Goal: Transaction & Acquisition: Subscribe to service/newsletter

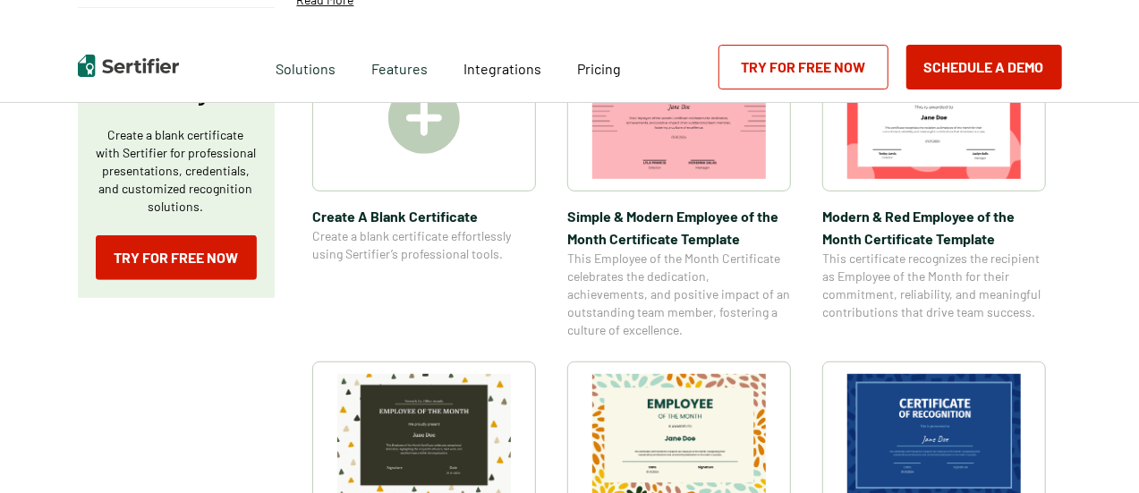
scroll to position [358, 0]
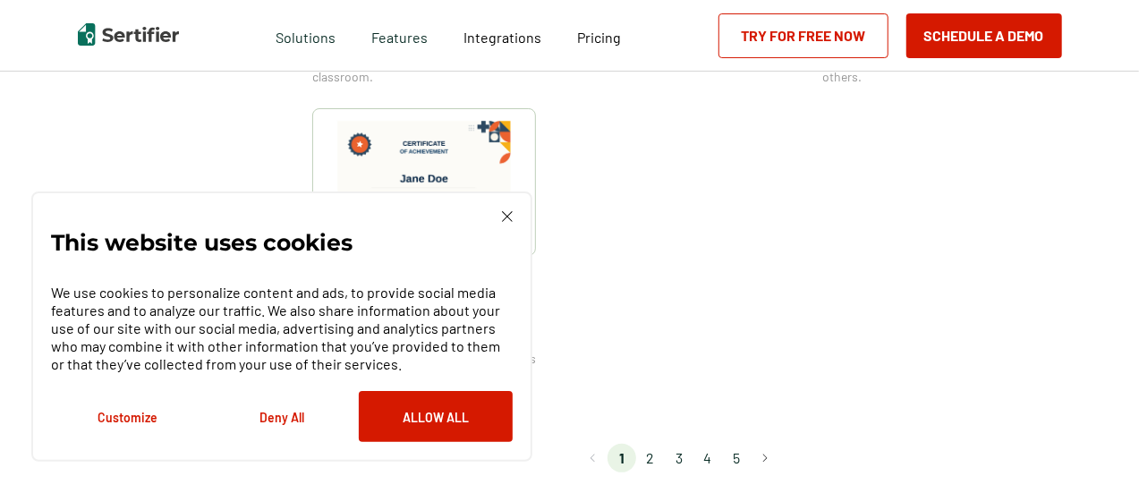
scroll to position [1611, 0]
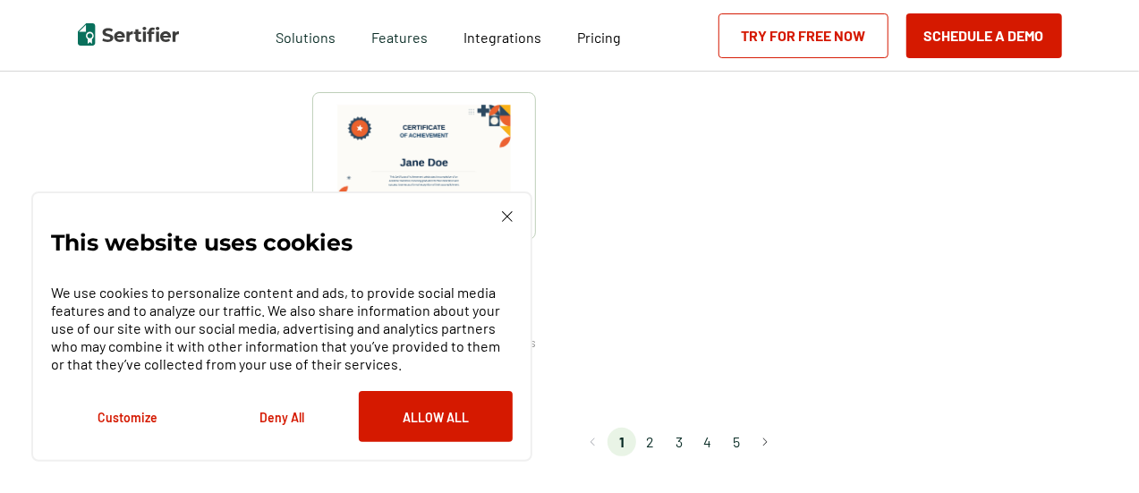
click at [523, 216] on div "This website uses cookies We use cookies to personalize content and ads, to pro…" at bounding box center [281, 327] width 501 height 270
click at [516, 207] on div "This website uses cookies We use cookies to personalize content and ads, to pro…" at bounding box center [281, 327] width 501 height 270
click at [508, 222] on img at bounding box center [507, 216] width 11 height 11
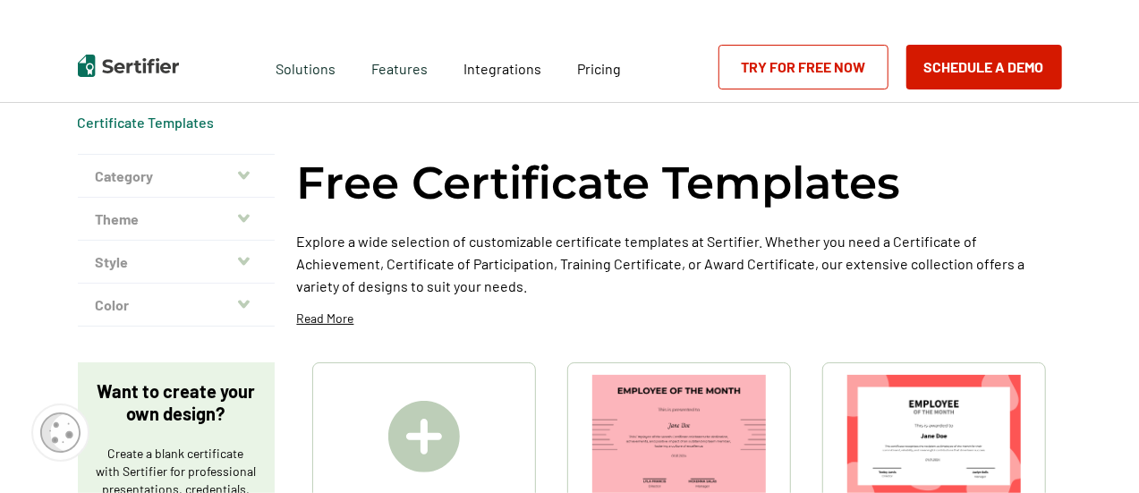
scroll to position [0, 0]
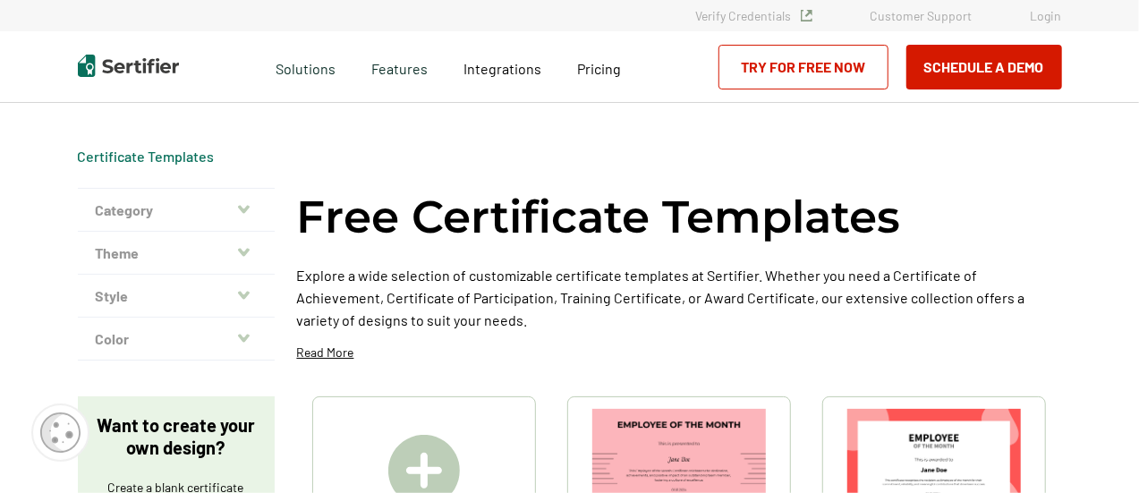
click at [190, 252] on button "Theme" at bounding box center [176, 253] width 197 height 43
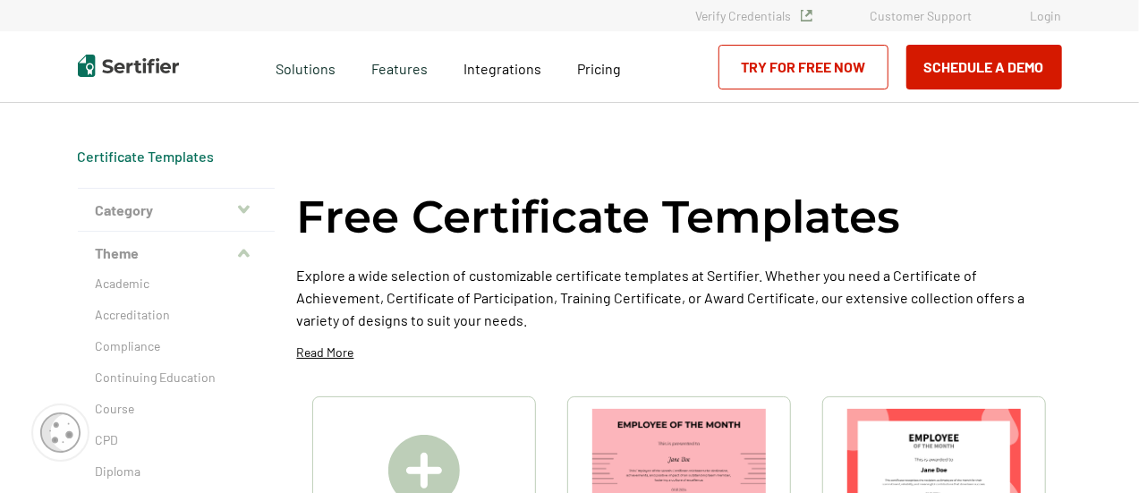
click at [165, 207] on button "Category" at bounding box center [176, 210] width 197 height 43
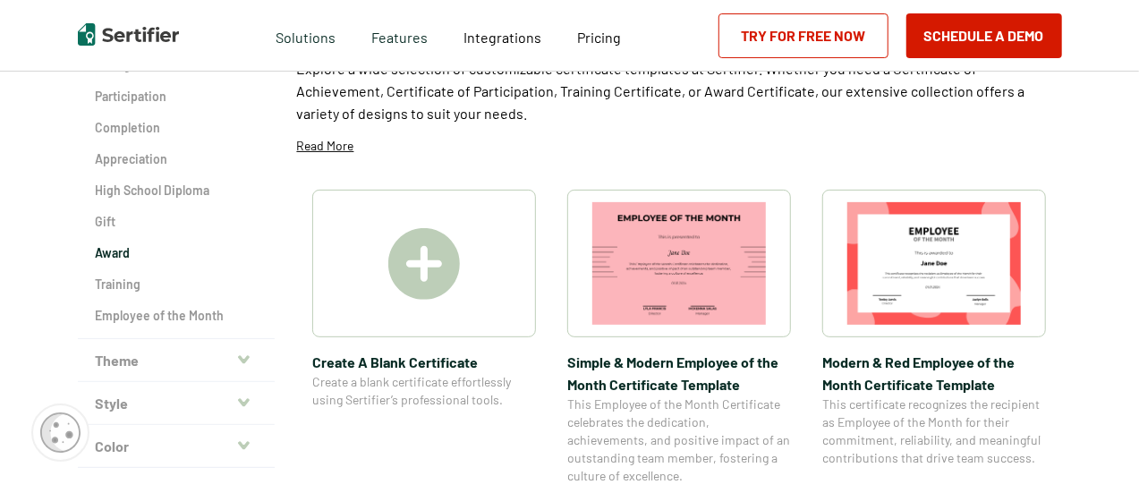
scroll to position [179, 0]
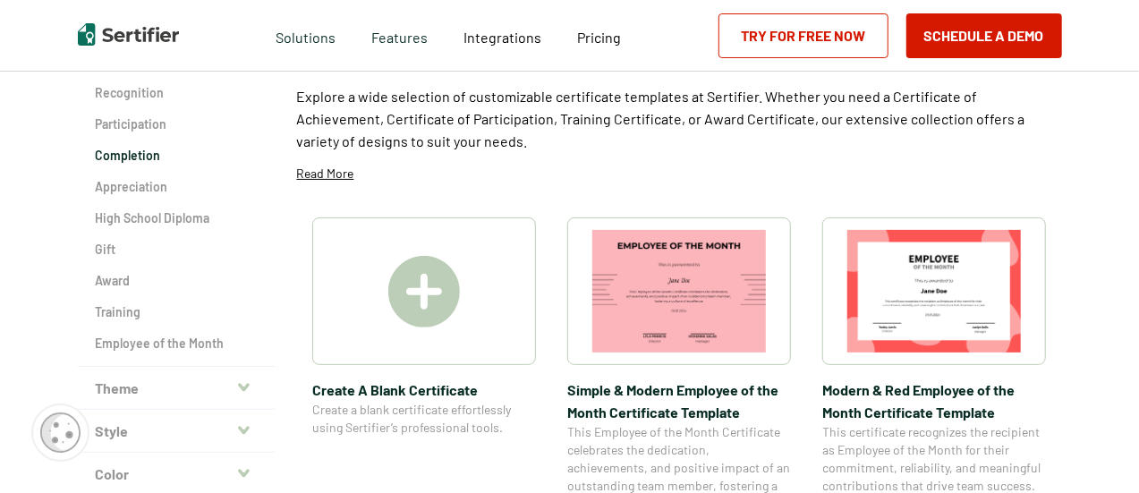
click at [150, 158] on h2 "Completion" at bounding box center [176, 156] width 161 height 18
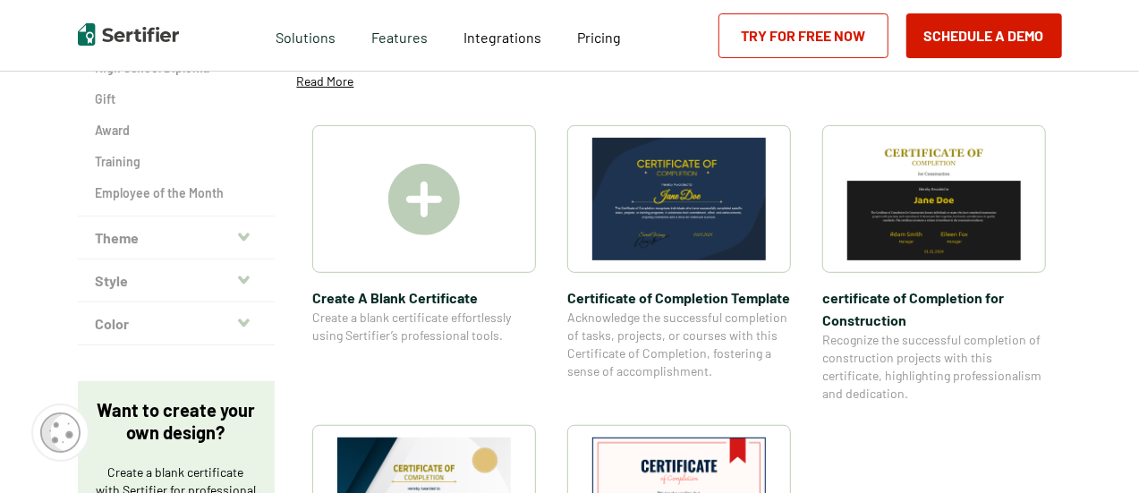
scroll to position [358, 0]
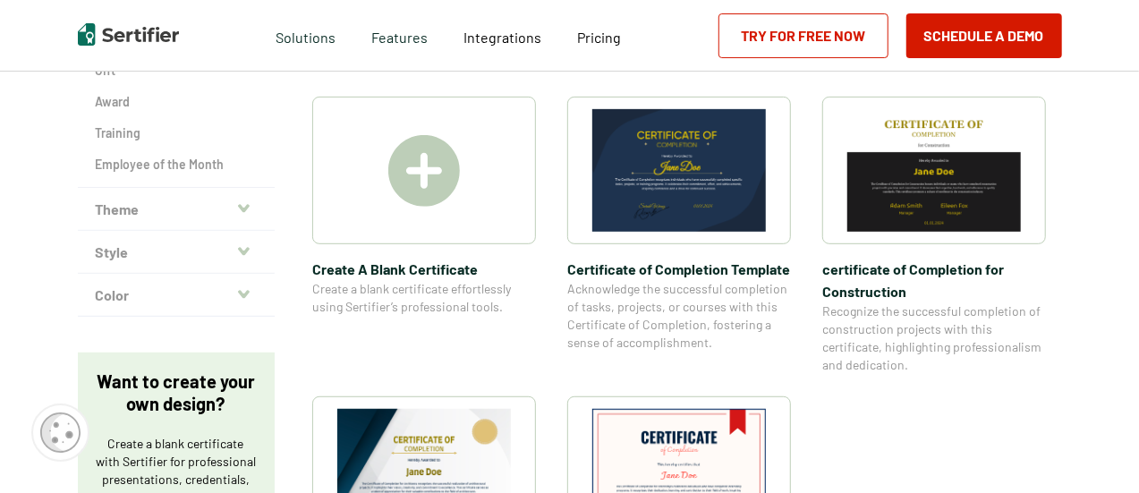
click at [383, 176] on div at bounding box center [424, 171] width 224 height 148
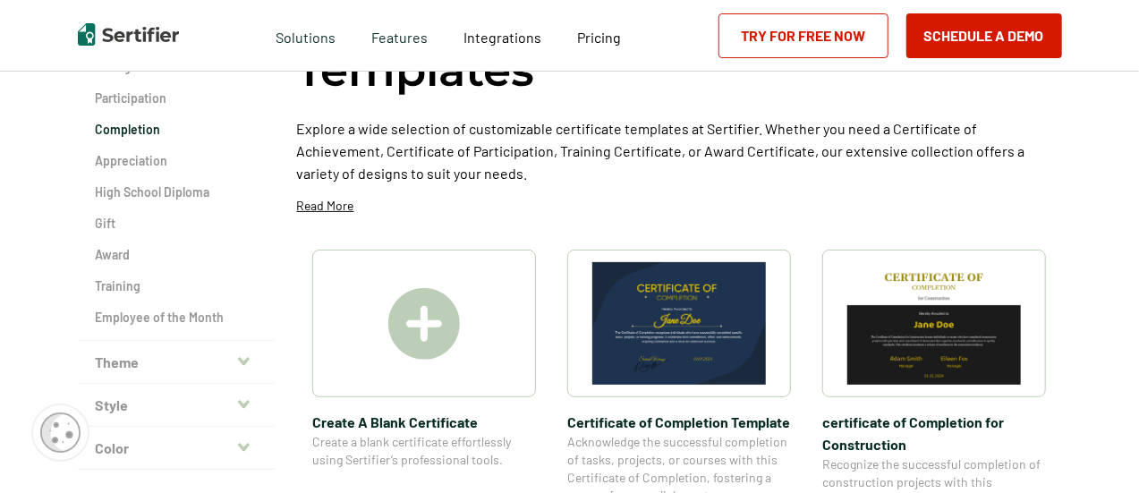
scroll to position [0, 0]
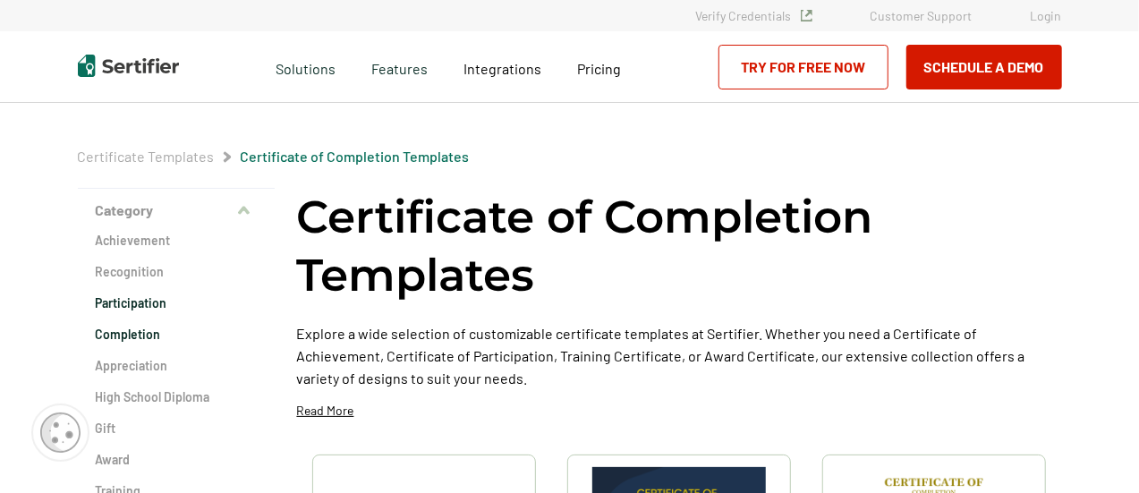
click at [130, 305] on h2 "Participation" at bounding box center [176, 303] width 161 height 18
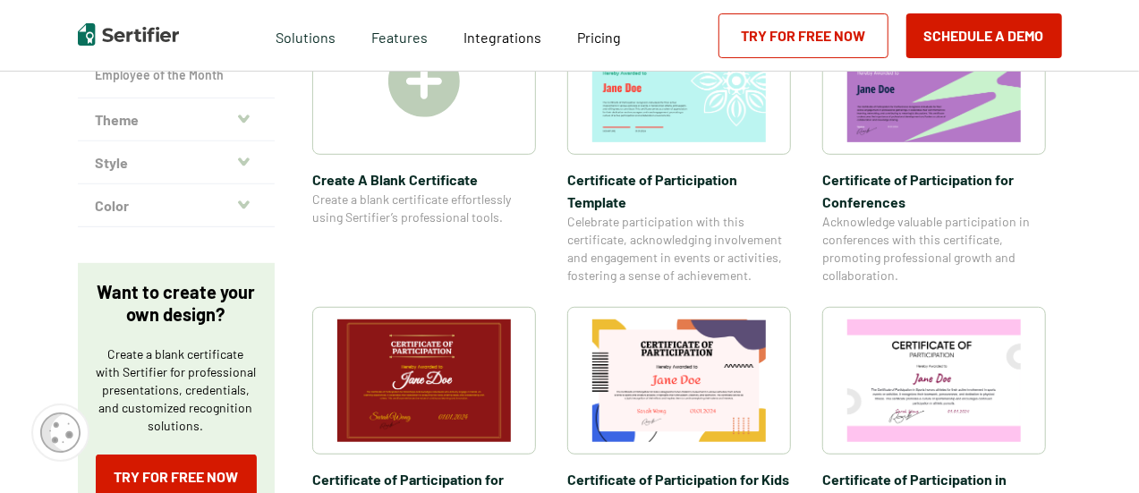
scroll to position [627, 0]
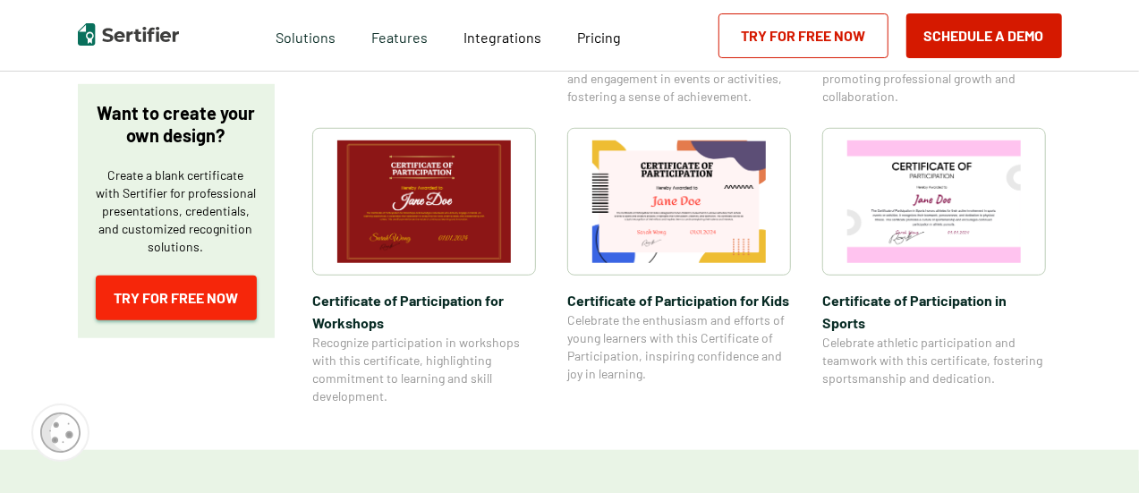
click at [195, 294] on link "Try for Free Now" at bounding box center [176, 298] width 161 height 45
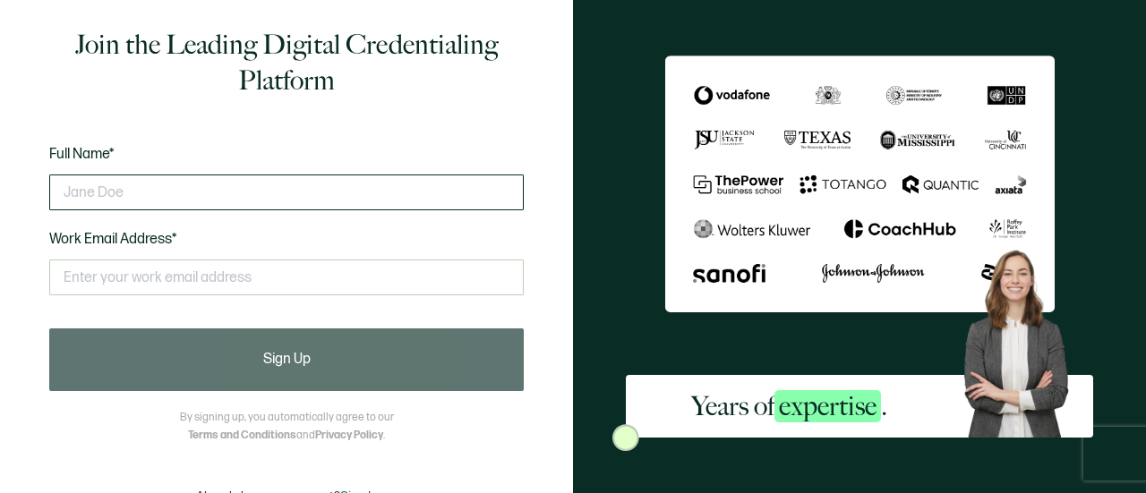
click at [313, 197] on input "text" at bounding box center [286, 193] width 474 height 36
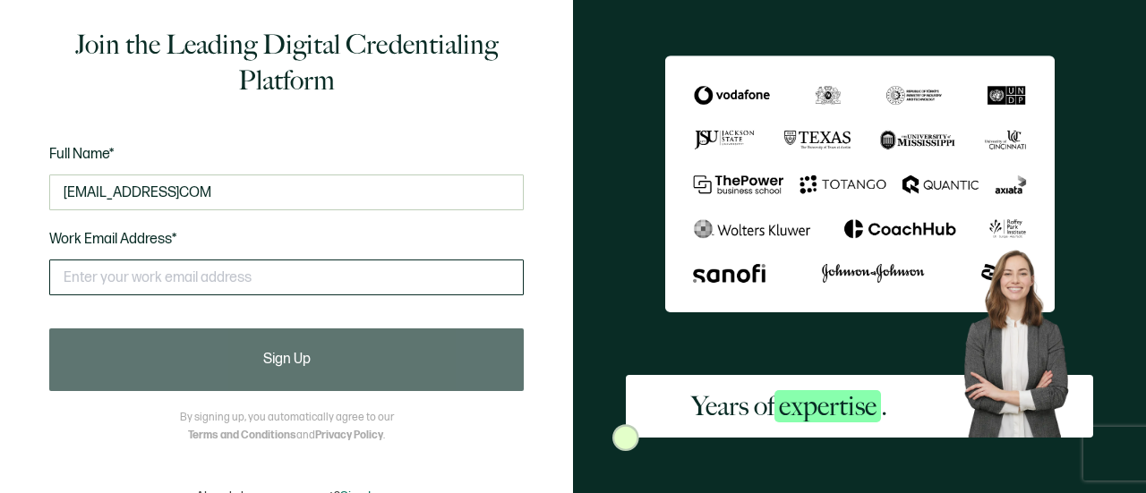
type input "VBARCEN525@GMAILCOM"
click at [263, 274] on input "text" at bounding box center [286, 278] width 474 height 36
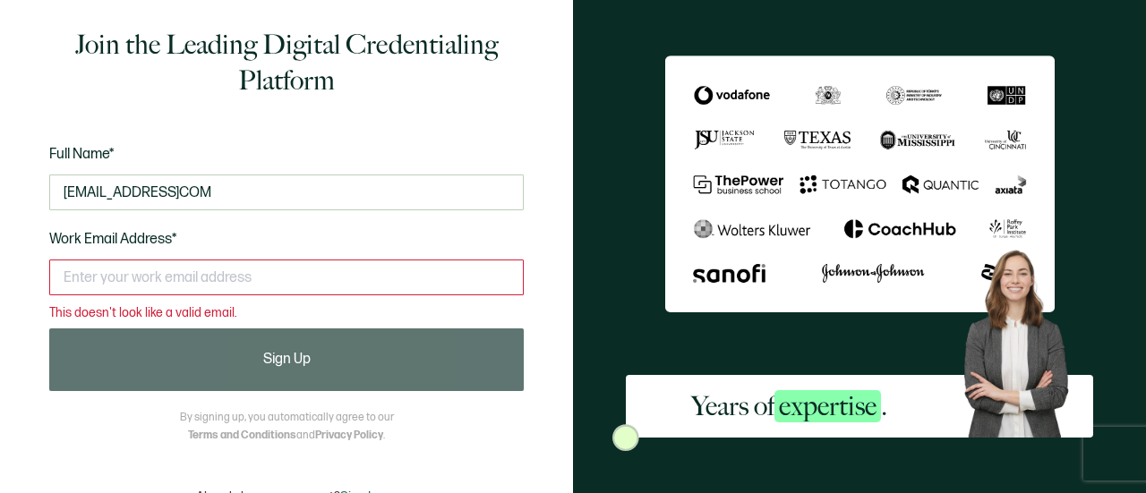
drag, startPoint x: 287, startPoint y: 189, endPoint x: 0, endPoint y: 148, distance: 290.3
click at [0, 148] on div "Join the Leading Digital Credentialing Platform Full Name* VBARCEN525@GMAILCOM …" at bounding box center [286, 246] width 573 height 493
drag, startPoint x: 93, startPoint y: 286, endPoint x: 94, endPoint y: 295, distance: 9.9
click at [94, 294] on div "This doesn't look like a valid email." at bounding box center [286, 285] width 474 height 69
click at [94, 269] on input "text" at bounding box center [286, 278] width 474 height 36
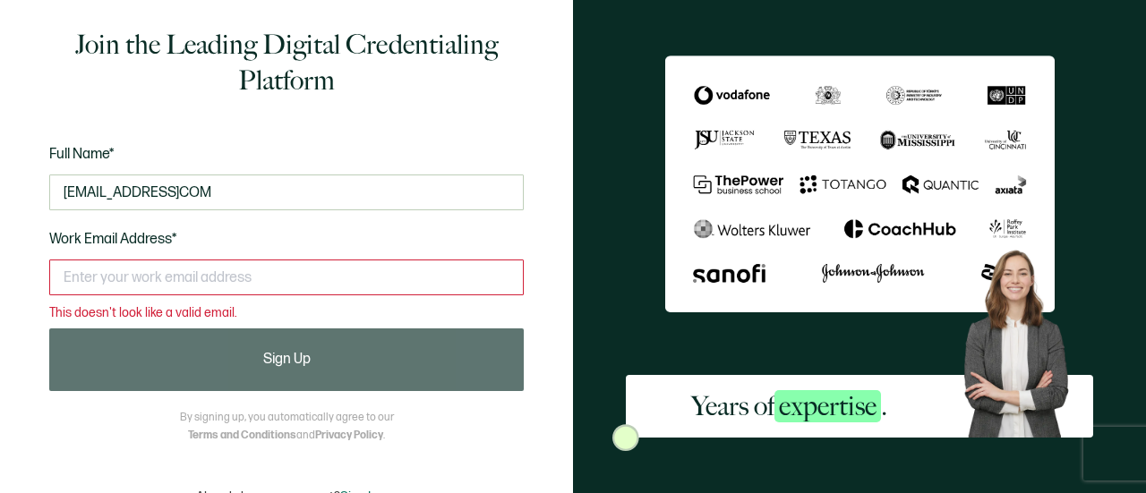
paste input "VBARCEN525@GMAILCOM"
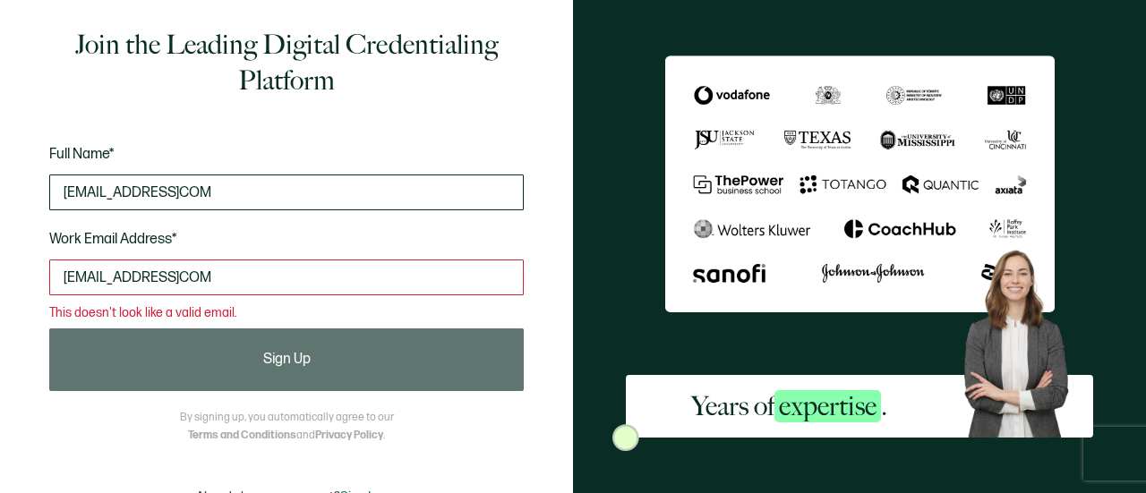
type input "VBARCEN525@GMAILCOM"
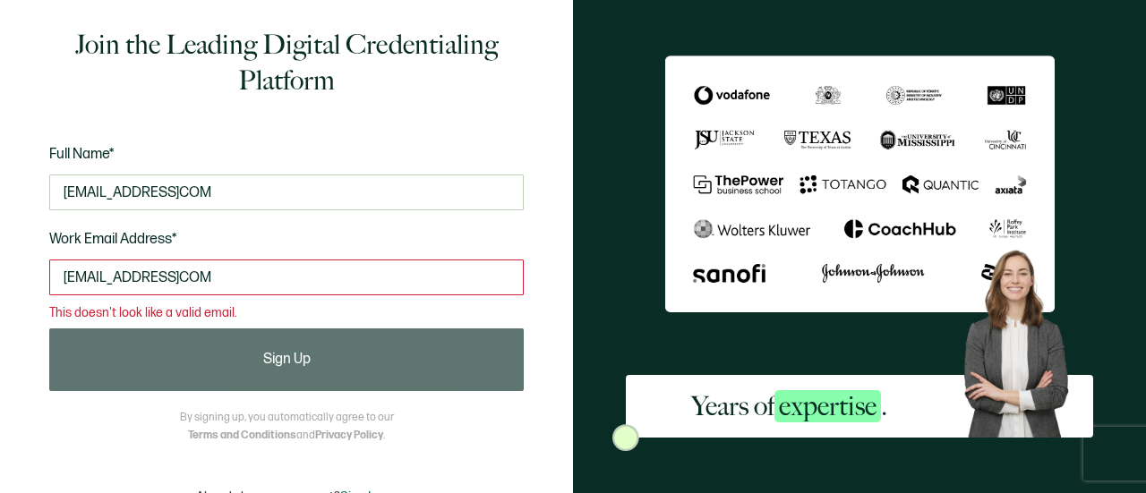
drag, startPoint x: 260, startPoint y: 194, endPoint x: 55, endPoint y: 164, distance: 207.2
click at [55, 162] on div "Full Name* VBARCEN525@GMAILCOM Work Email Address* VBARCEN525@GMAILCOM This doe…" at bounding box center [286, 231] width 474 height 176
type input "VANNESA SALAS"
click at [236, 277] on input "VBARCEN525@GMAILCOM" at bounding box center [286, 278] width 474 height 36
drag, startPoint x: 204, startPoint y: 278, endPoint x: 249, endPoint y: 286, distance: 45.5
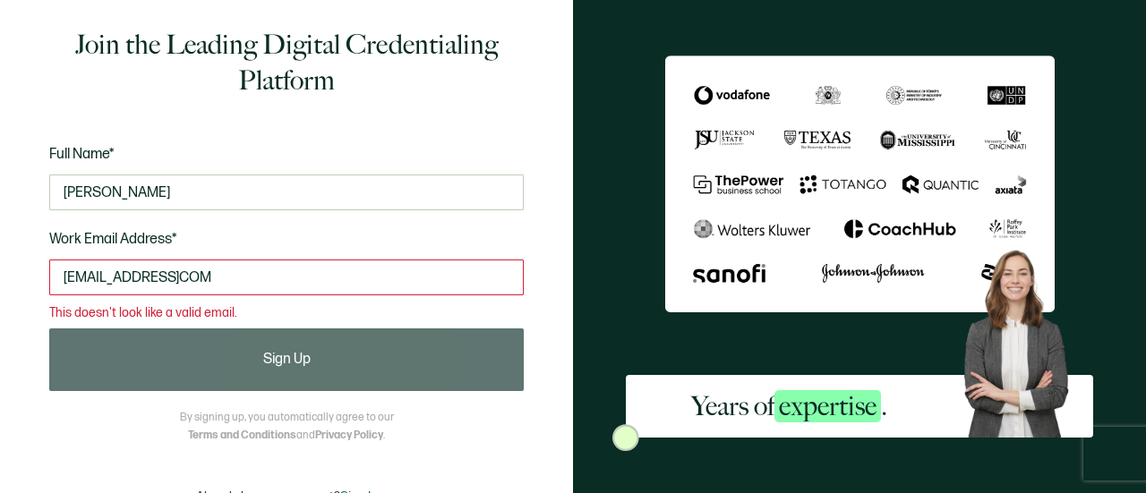
click at [205, 278] on input "VBARCEN525@GMAILCOM" at bounding box center [286, 278] width 474 height 36
drag, startPoint x: 266, startPoint y: 278, endPoint x: 0, endPoint y: 273, distance: 265.9
click at [0, 273] on div "Join the Leading Digital Credentialing Platform Full Name* VANNESA SALAS Work E…" at bounding box center [286, 246] width 573 height 493
type input "VBARCEN525@GMAIL.COM"
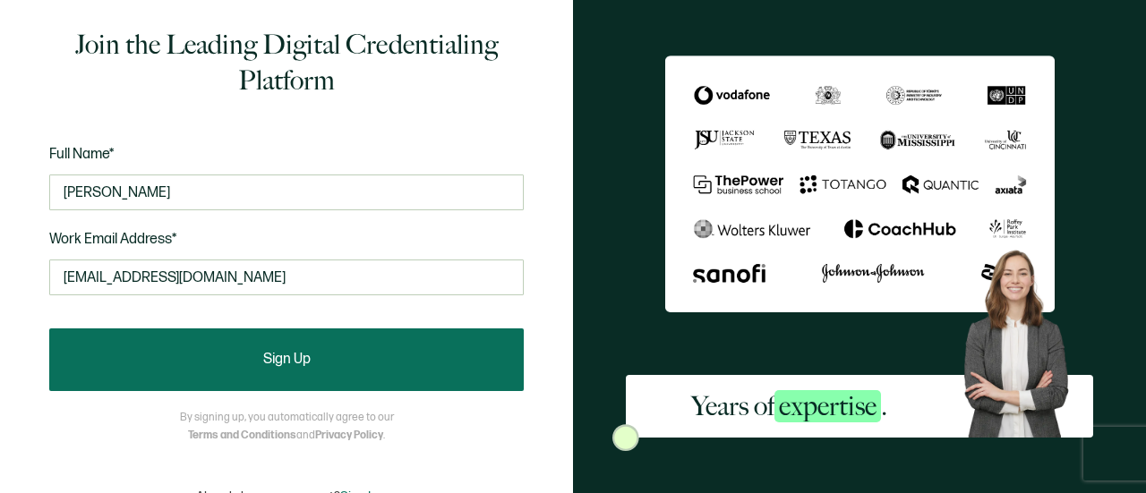
type input "Vbarcen525@gmail.com"
click at [151, 346] on button "Sign Up" at bounding box center [286, 360] width 474 height 63
